Goal: Task Accomplishment & Management: Use online tool/utility

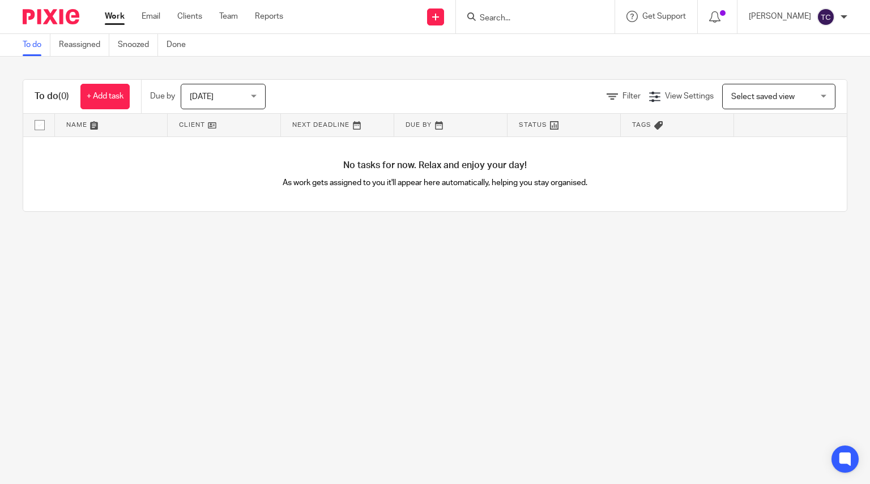
click at [551, 15] on input "Search" at bounding box center [530, 19] width 102 height 10
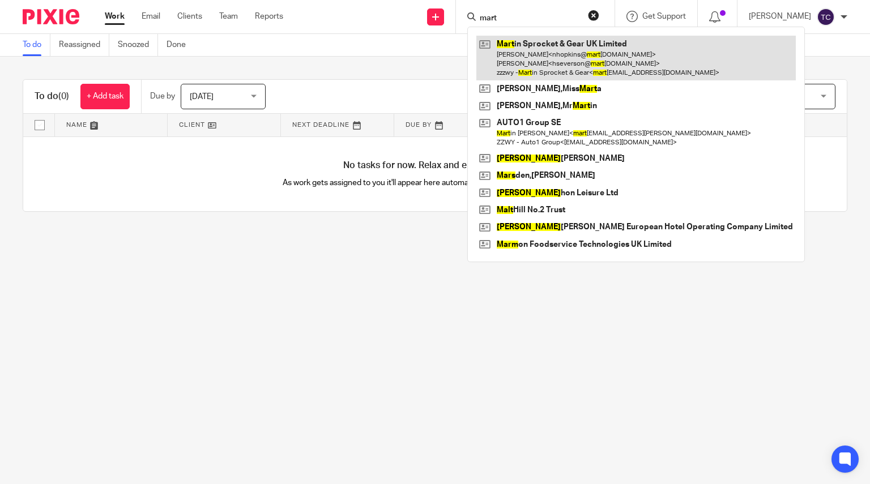
type input "mart"
click at [546, 52] on link at bounding box center [636, 58] width 320 height 45
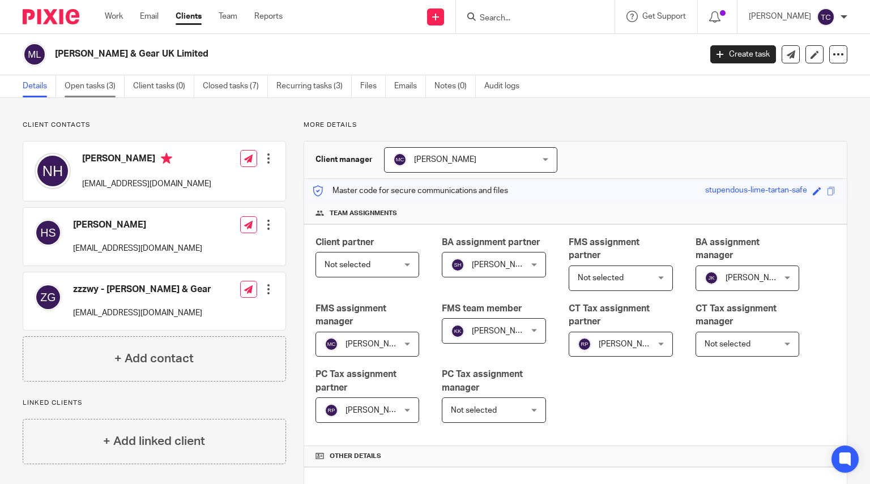
click at [105, 92] on link "Open tasks (3)" at bounding box center [95, 86] width 60 height 22
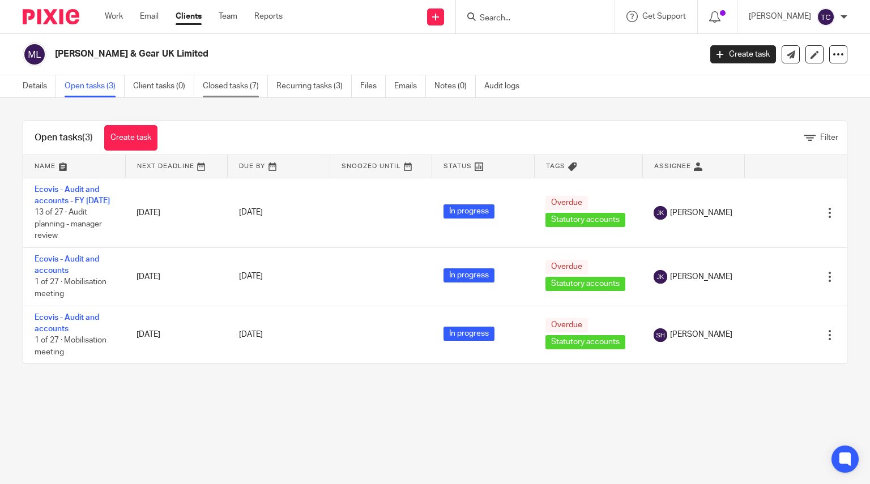
click at [233, 90] on link "Closed tasks (7)" at bounding box center [235, 86] width 65 height 22
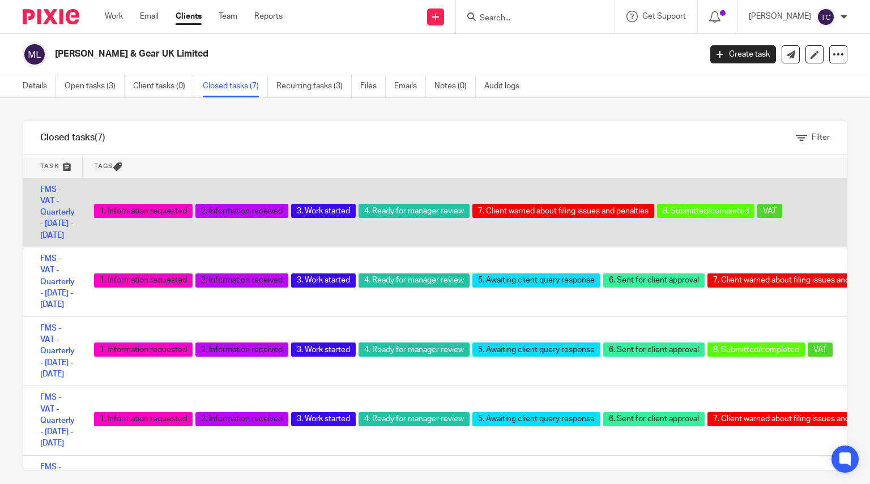
click at [57, 218] on td "FMS - VAT - Quarterly - [DATE] - [DATE]" at bounding box center [52, 213] width 59 height 70
click at [51, 213] on link "FMS - VAT - Quarterly - April - June, 2025" at bounding box center [57, 213] width 35 height 54
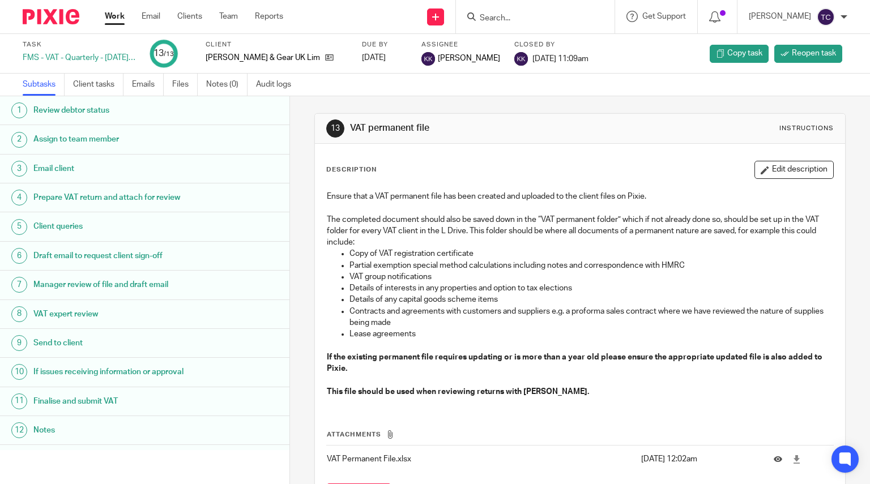
scroll to position [24, 0]
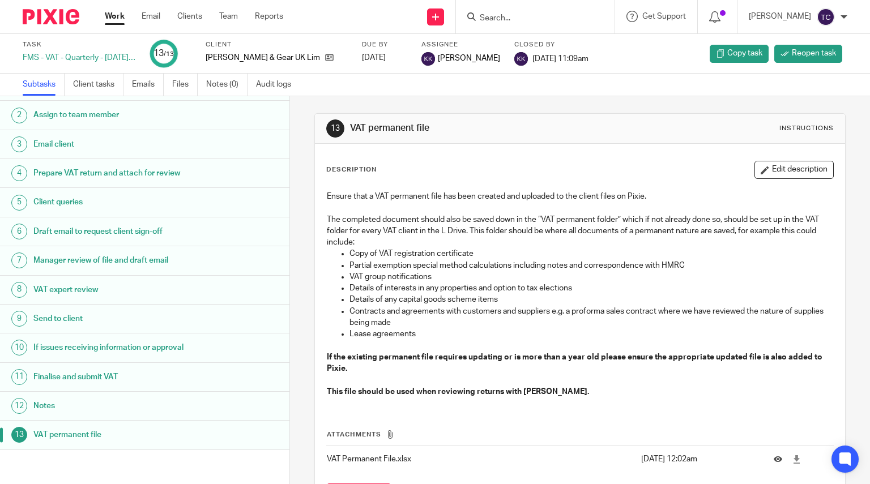
click at [93, 436] on h1 "VAT permanent file" at bounding box center [114, 435] width 163 height 17
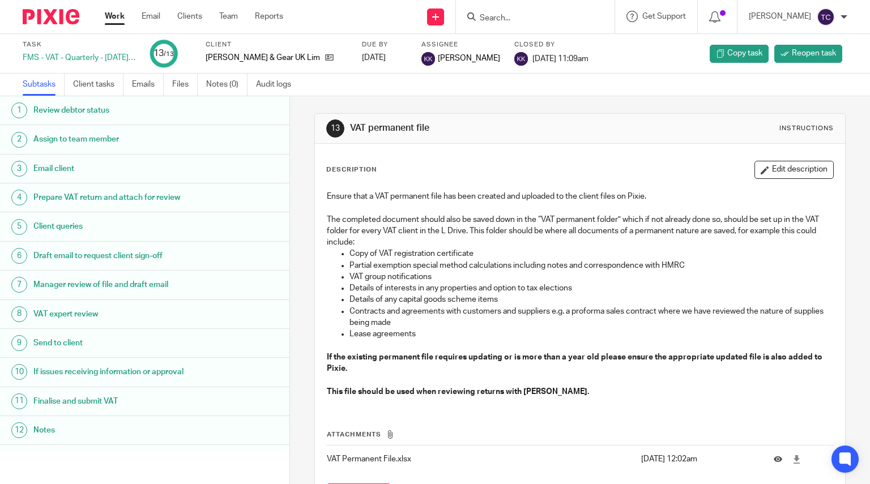
scroll to position [59, 0]
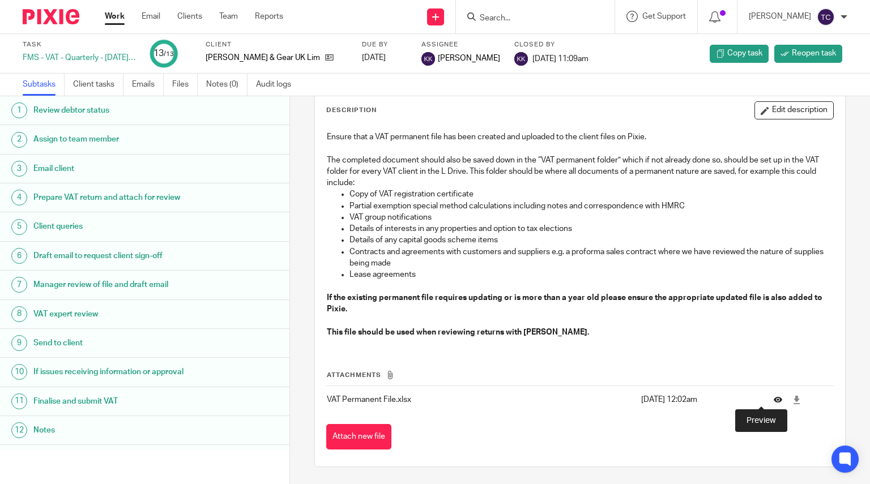
click at [774, 402] on icon at bounding box center [778, 399] width 8 height 8
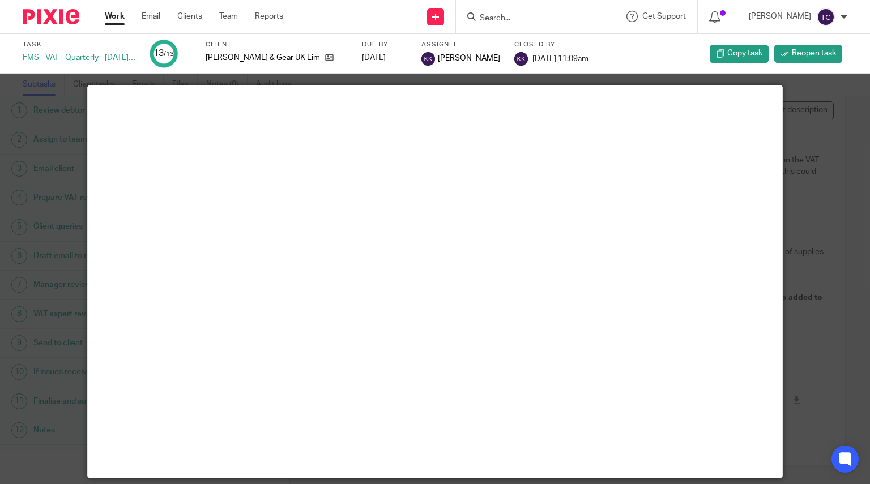
click at [809, 182] on div at bounding box center [435, 242] width 870 height 484
click at [788, 216] on div at bounding box center [435, 242] width 870 height 484
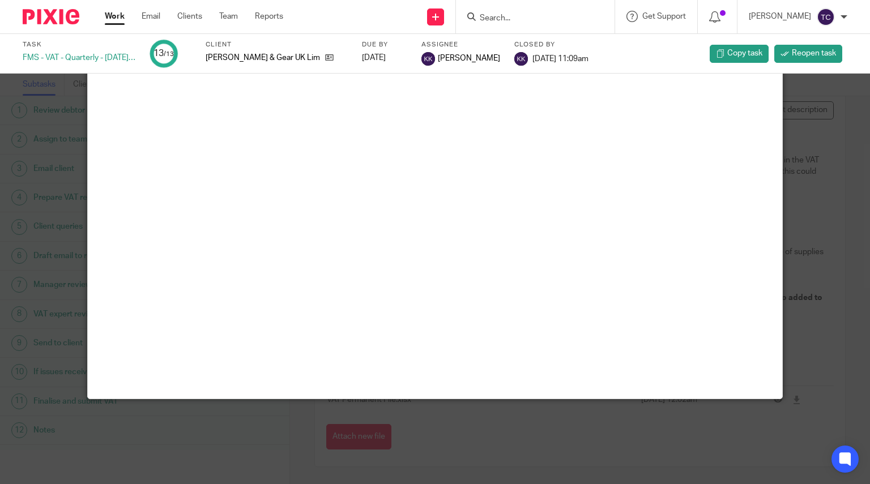
click at [446, 427] on div at bounding box center [435, 242] width 870 height 484
